Goal: Task Accomplishment & Management: Use online tool/utility

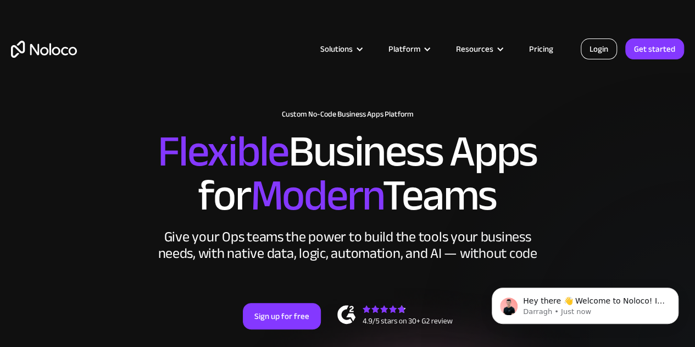
click at [594, 52] on link "Login" at bounding box center [599, 48] width 36 height 21
click at [655, 49] on link "Get started" at bounding box center [654, 48] width 59 height 21
click at [602, 49] on link "Login" at bounding box center [599, 48] width 36 height 21
click at [601, 307] on p "[PERSON_NAME] • 5m ago" at bounding box center [594, 312] width 142 height 10
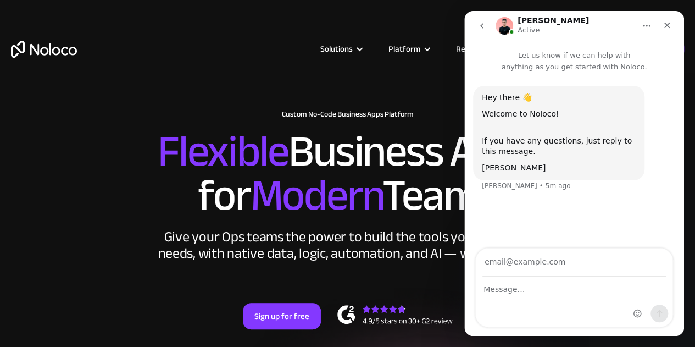
click at [571, 262] on input "Your email" at bounding box center [575, 262] width 184 height 28
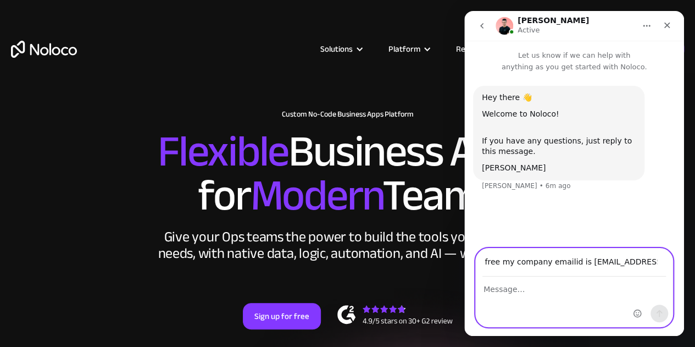
scroll to position [0, 102]
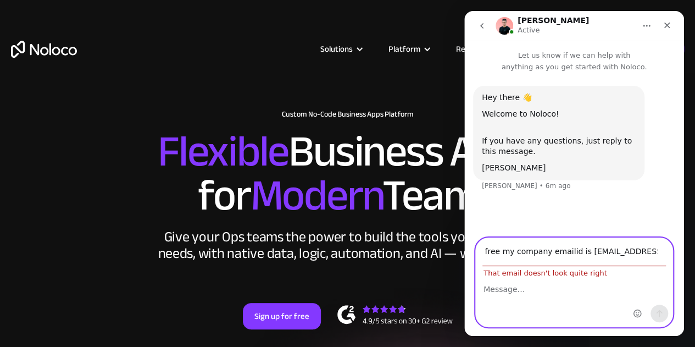
click at [657, 262] on div "Intercom messenger" at bounding box center [650, 282] width 43 height 88
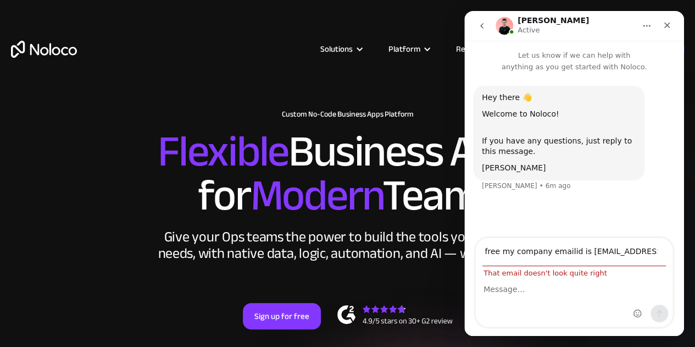
scroll to position [0, 0]
drag, startPoint x: 659, startPoint y: 250, endPoint x: 523, endPoint y: 260, distance: 136.7
click at [523, 260] on div "Hi, I am able to signup for free my company emailid is shirolimailbox@gmail.com…" at bounding box center [574, 282] width 198 height 90
click at [551, 300] on div "Intercom messenger" at bounding box center [574, 301] width 197 height 49
click at [636, 256] on div "Intercom messenger" at bounding box center [650, 282] width 43 height 88
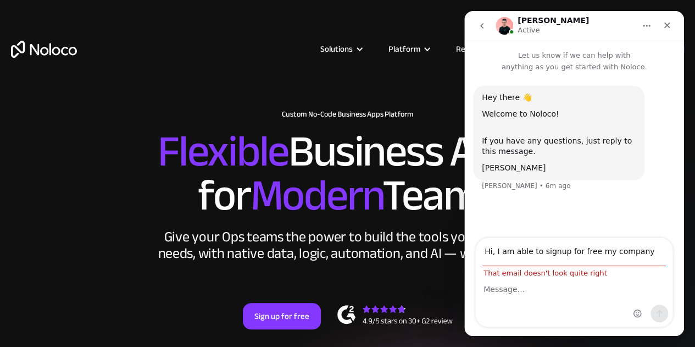
click at [648, 249] on div "Intercom messenger" at bounding box center [650, 282] width 43 height 88
click at [647, 252] on div "Intercom messenger" at bounding box center [650, 282] width 43 height 88
click at [639, 246] on div "Intercom messenger" at bounding box center [650, 282] width 43 height 88
click at [638, 250] on div "Intercom messenger" at bounding box center [650, 282] width 43 height 88
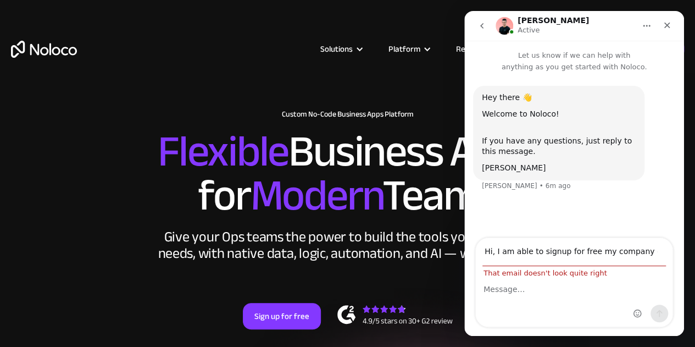
click at [638, 250] on div "Intercom messenger" at bounding box center [650, 282] width 43 height 88
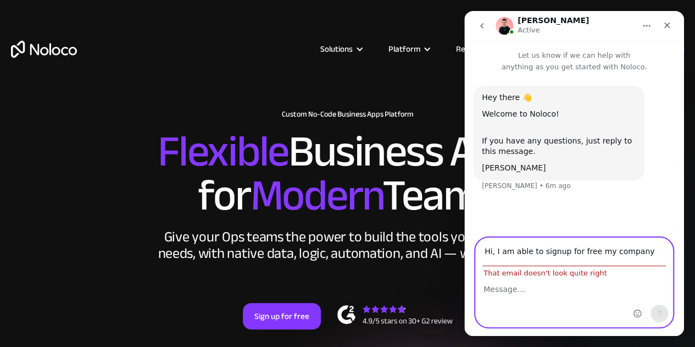
click at [580, 258] on input "Hi, I am able to signup for free my company emailid is shirolimailbox@gmail.com" at bounding box center [575, 252] width 184 height 28
click at [511, 258] on input "Ok does autocomponentkolhapur@gmail.com" at bounding box center [575, 252] width 184 height 28
type input "Ok is autocomponentkolhapur@gmail.com fine?"
paste input "Ok is autocomponentkolhapur@gmail.com fine?"
type input "Ok is autocomponentkolhapur@gmail.com fine?"
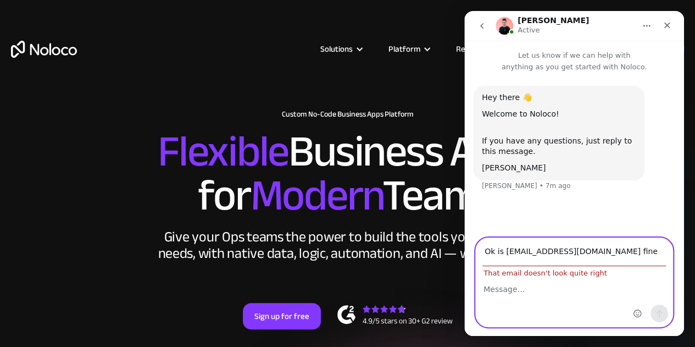
click at [507, 288] on textarea "Message…" at bounding box center [574, 286] width 197 height 19
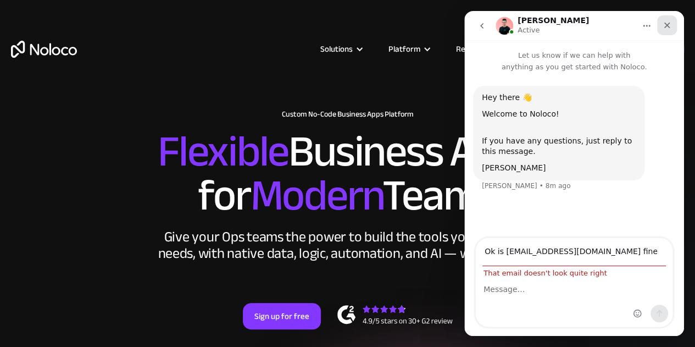
click at [665, 27] on icon "Close" at bounding box center [668, 26] width 6 height 6
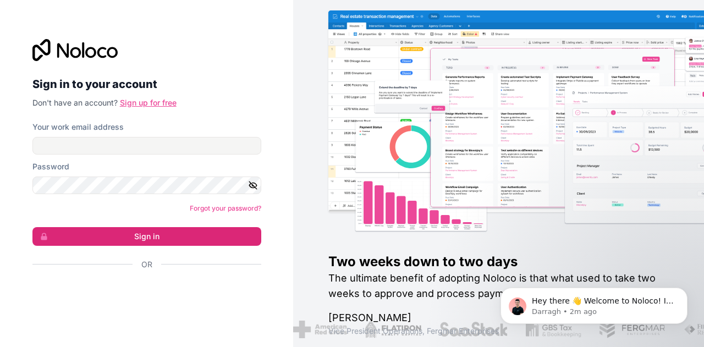
click at [163, 102] on link "Sign up for free" at bounding box center [148, 102] width 57 height 9
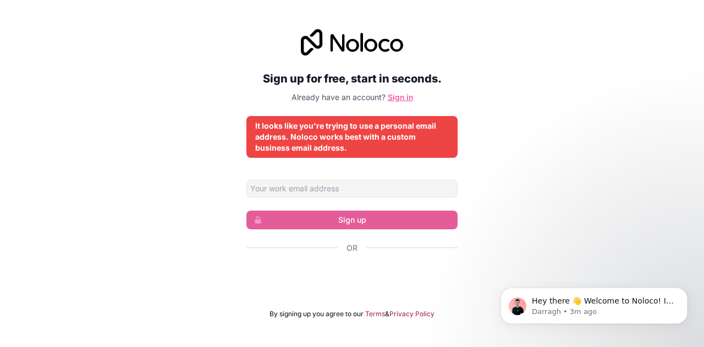
click at [401, 95] on link "Sign in" at bounding box center [399, 96] width 25 height 9
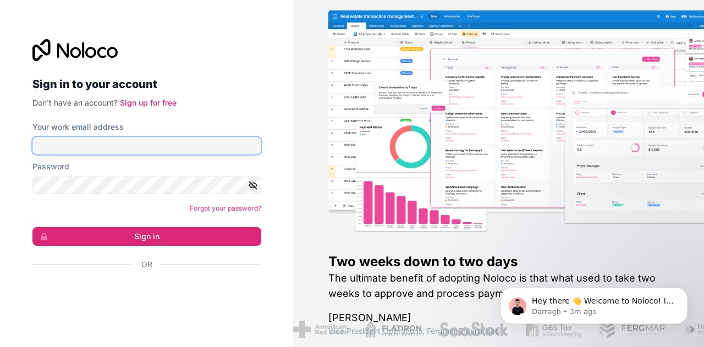
click at [185, 146] on input "Your work email address" at bounding box center [146, 146] width 229 height 18
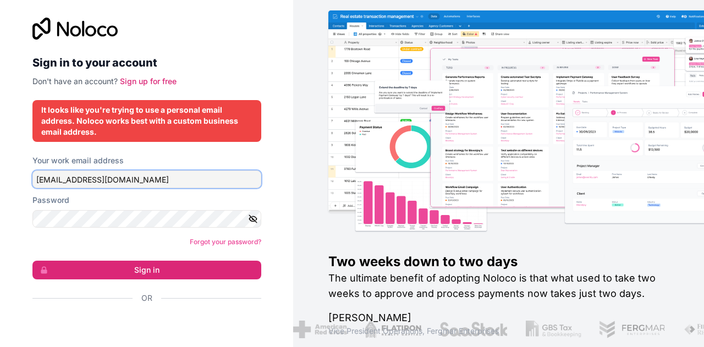
click at [152, 182] on input "[EMAIL_ADDRESS][DOMAIN_NAME]" at bounding box center [146, 179] width 229 height 18
type input "s"
type input "[PERSON_NAME][EMAIL_ADDRESS][DOMAIN_NAME]"
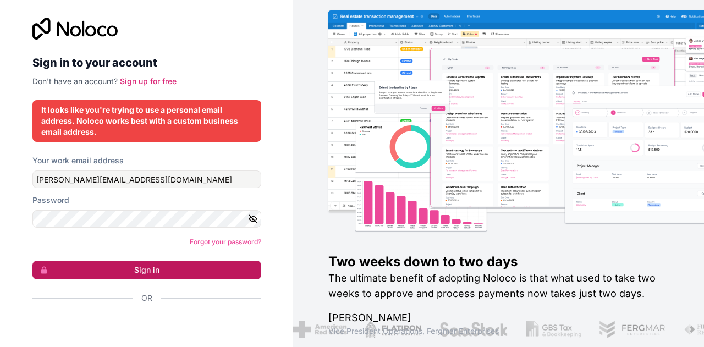
click at [147, 273] on button "Sign in" at bounding box center [146, 270] width 229 height 19
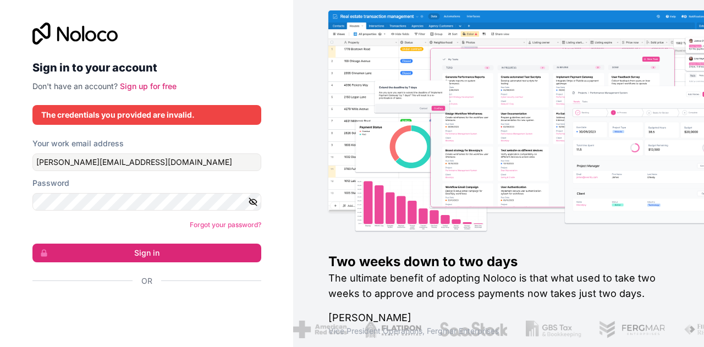
click at [254, 202] on icon "button" at bounding box center [253, 202] width 10 height 10
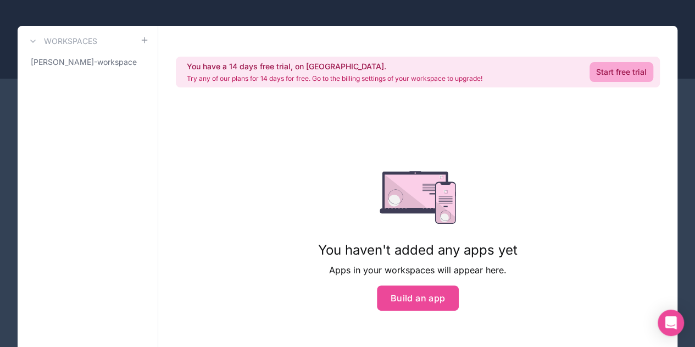
scroll to position [34, 0]
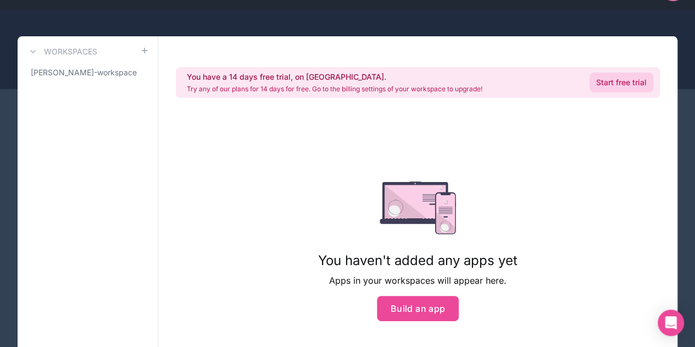
click at [618, 82] on link "Start free trial" at bounding box center [622, 83] width 64 height 20
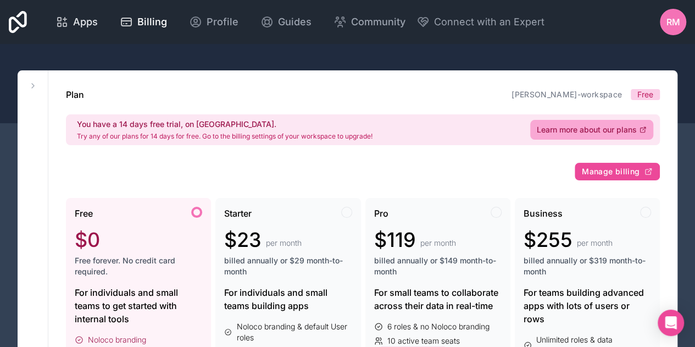
click at [92, 19] on span "Apps" at bounding box center [85, 21] width 25 height 15
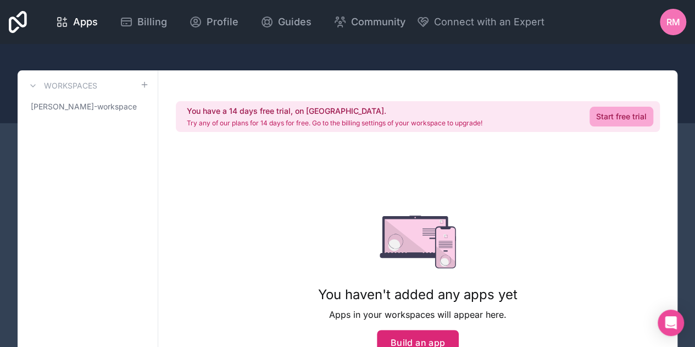
click at [407, 339] on button "Build an app" at bounding box center [418, 342] width 82 height 25
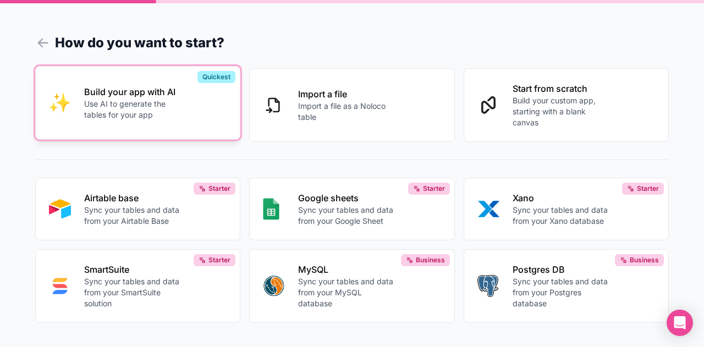
click at [137, 104] on p "Use AI to generate the tables for your app" at bounding box center [133, 109] width 98 height 22
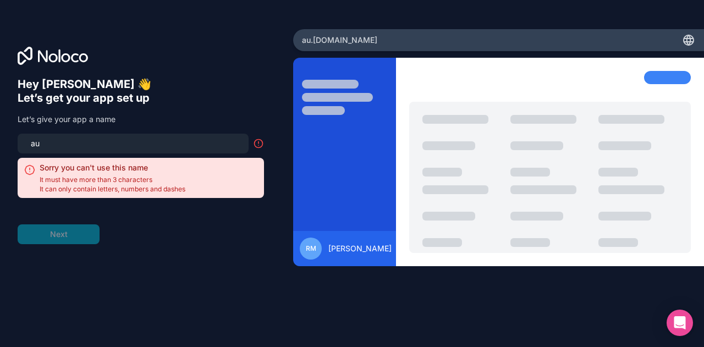
type input "a"
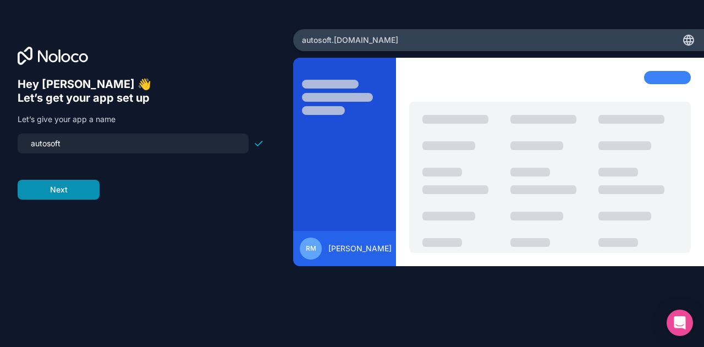
type input "autosoft"
click at [71, 190] on button "Next" at bounding box center [59, 190] width 82 height 20
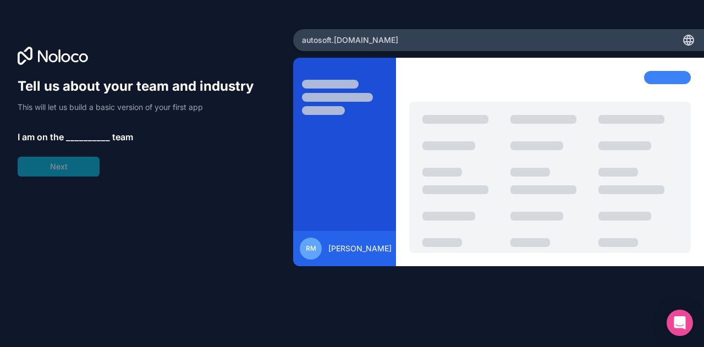
click at [76, 135] on span "__________" at bounding box center [88, 136] width 44 height 13
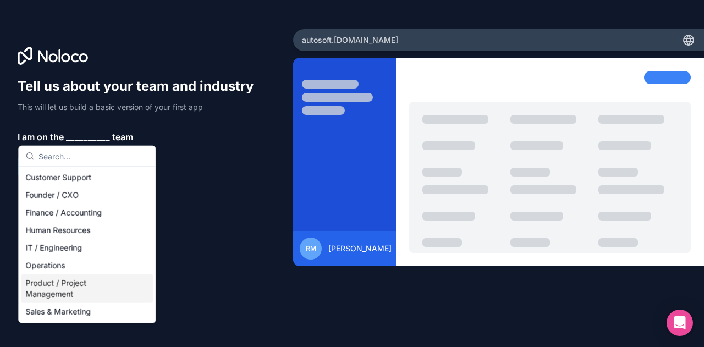
click at [49, 288] on div "Product / Project Management" at bounding box center [87, 288] width 132 height 29
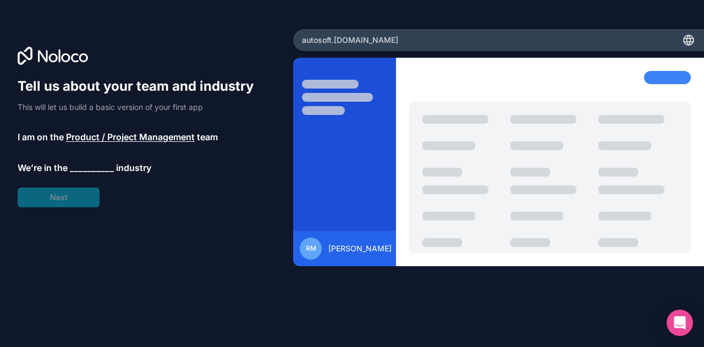
click at [79, 167] on span "__________" at bounding box center [92, 167] width 44 height 13
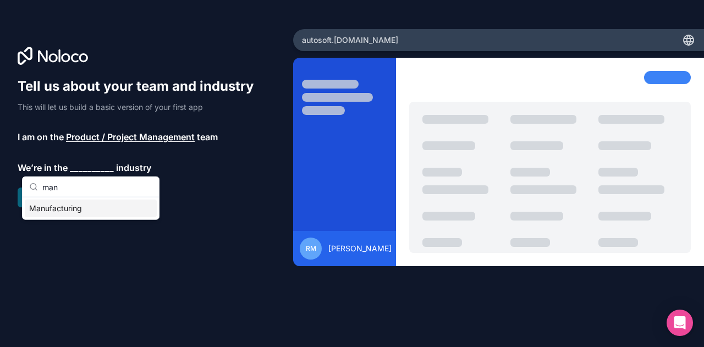
type input "man"
click at [84, 207] on div "Manufacturing" at bounding box center [91, 209] width 132 height 18
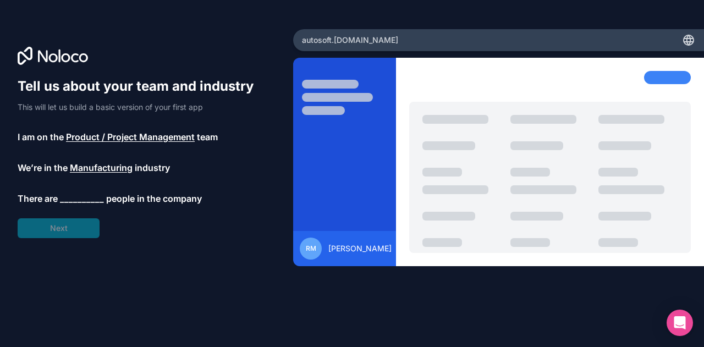
click at [82, 193] on span "__________" at bounding box center [82, 198] width 44 height 13
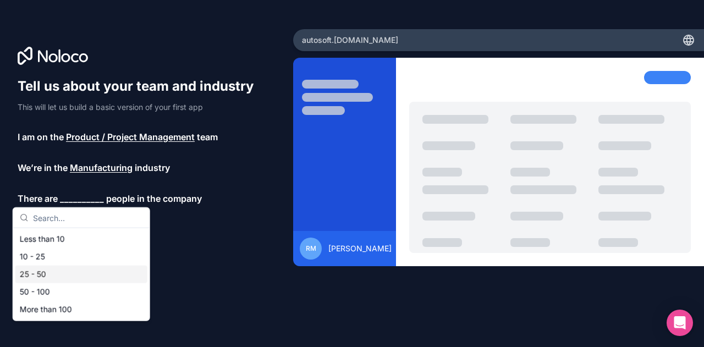
click at [34, 274] on div "25 - 50" at bounding box center [81, 274] width 132 height 18
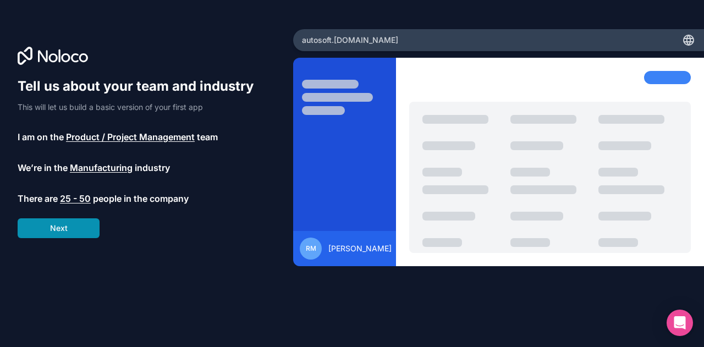
click at [68, 226] on button "Next" at bounding box center [59, 228] width 82 height 20
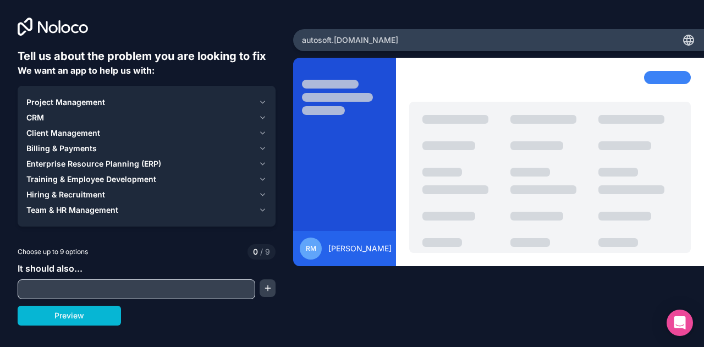
click at [90, 162] on span "Enterprise Resource Planning (ERP)" at bounding box center [93, 163] width 135 height 11
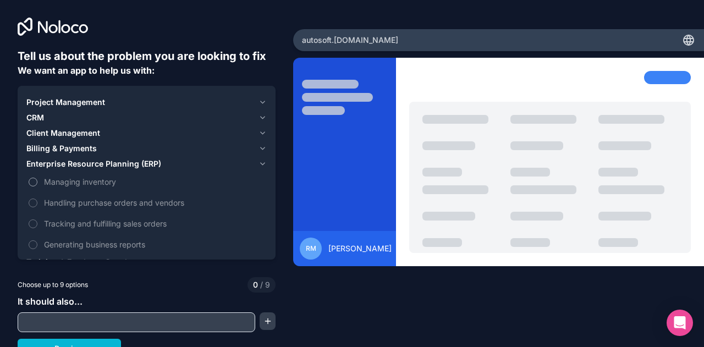
click at [34, 184] on button "Managing inventory" at bounding box center [33, 182] width 9 height 9
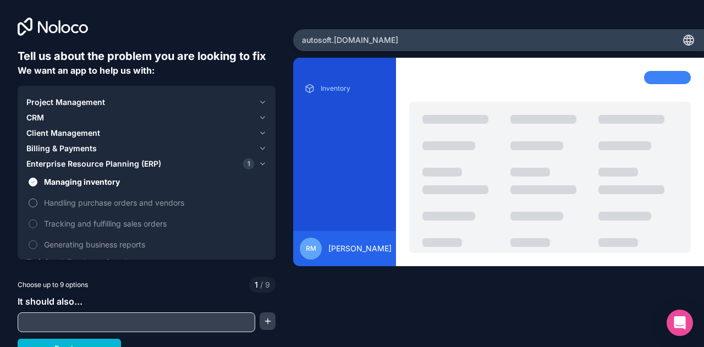
click at [35, 201] on button "Handling purchase orders and vendors" at bounding box center [33, 202] width 9 height 9
click at [34, 217] on label "Tracking and fulfilling sales orders" at bounding box center [146, 223] width 240 height 20
click at [34, 219] on button "Tracking and fulfilling sales orders" at bounding box center [33, 223] width 9 height 9
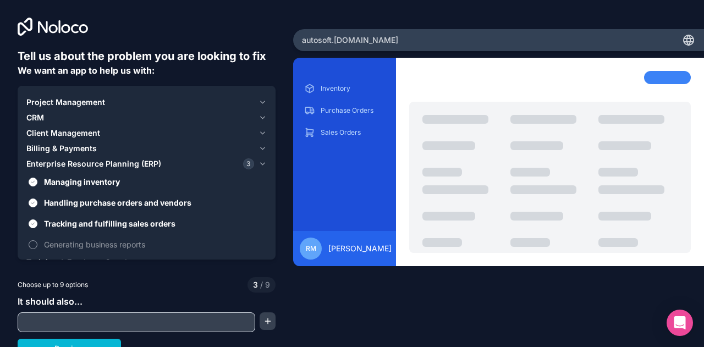
click at [31, 243] on button "Generating business reports" at bounding box center [33, 244] width 9 height 9
type button "on"
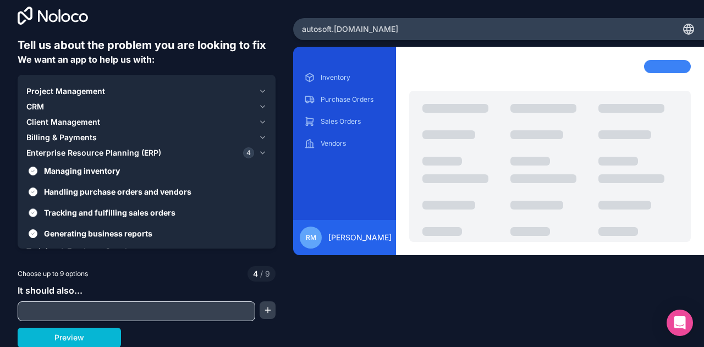
scroll to position [11, 0]
click at [142, 224] on label "Generating business reports" at bounding box center [146, 233] width 240 height 20
click at [37, 229] on button "Generating business reports" at bounding box center [33, 233] width 9 height 9
click at [140, 230] on span "Generating business reports" at bounding box center [154, 234] width 220 height 12
click at [37, 230] on button "on" at bounding box center [33, 233] width 9 height 9
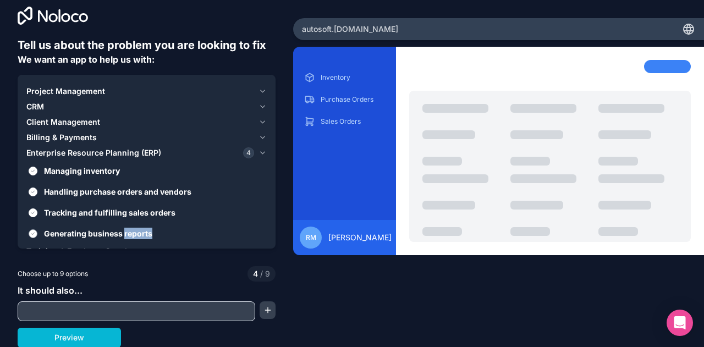
click at [140, 230] on span "Generating business reports" at bounding box center [154, 234] width 220 height 12
click at [37, 230] on button "Generating business reports" at bounding box center [33, 233] width 9 height 9
click at [140, 230] on span "Generating business reports" at bounding box center [154, 234] width 220 height 12
click at [37, 230] on button "on" at bounding box center [33, 233] width 9 height 9
click at [46, 242] on label "Generating business reports" at bounding box center [146, 233] width 240 height 20
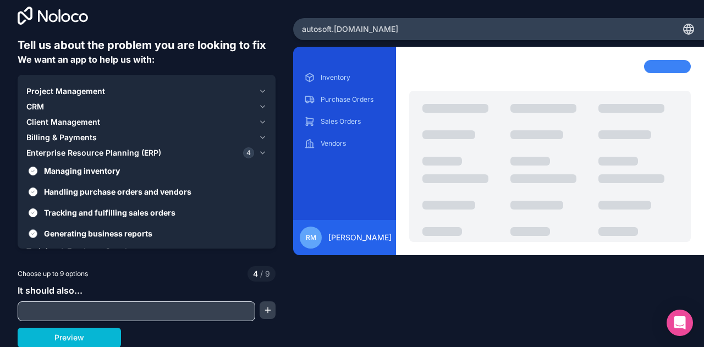
click at [37, 238] on button "Generating business reports" at bounding box center [33, 233] width 9 height 9
click at [46, 242] on label "on Generating business reports" at bounding box center [146, 233] width 240 height 20
click at [37, 238] on button "on" at bounding box center [33, 233] width 9 height 9
click at [103, 311] on input "text" at bounding box center [136, 310] width 232 height 15
click at [29, 311] on input "production" at bounding box center [136, 310] width 232 height 15
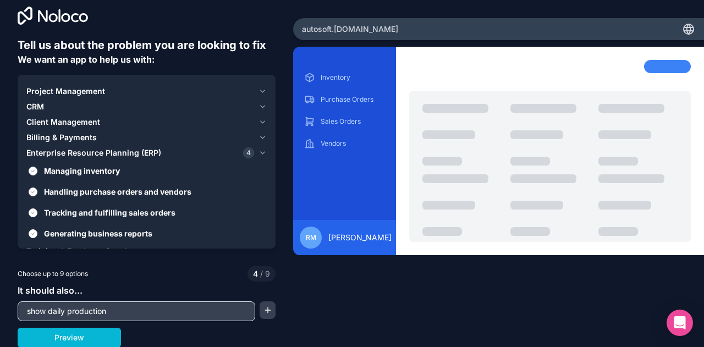
click at [111, 314] on input "show daily production" at bounding box center [136, 310] width 232 height 15
type input "show daily production,monthly production"
click at [93, 338] on button "Preview" at bounding box center [69, 338] width 103 height 20
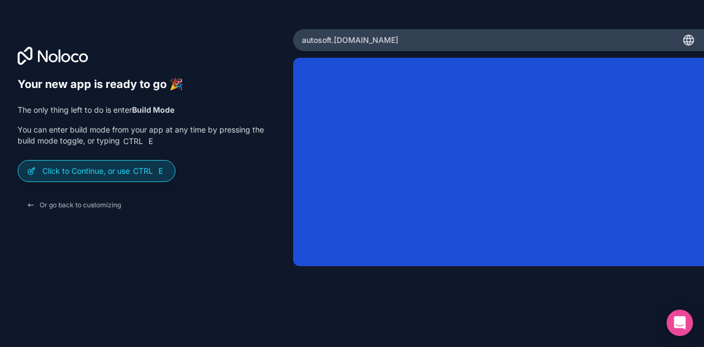
click at [99, 173] on p "Click to Continue, or use Ctrl E" at bounding box center [104, 170] width 124 height 11
